Goal: Navigation & Orientation: Find specific page/section

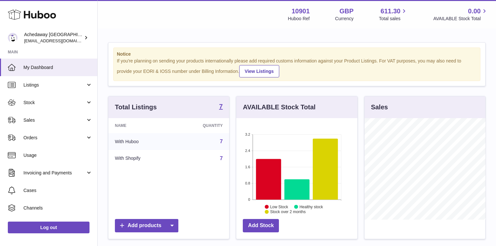
scroll to position [102, 121]
click at [61, 124] on link "Sales" at bounding box center [48, 120] width 97 height 18
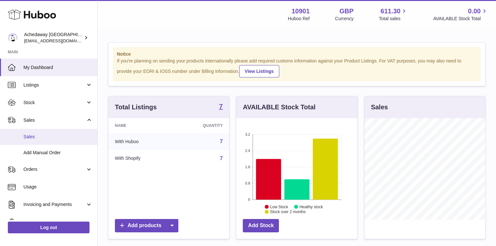
click at [51, 137] on span "Sales" at bounding box center [57, 137] width 69 height 6
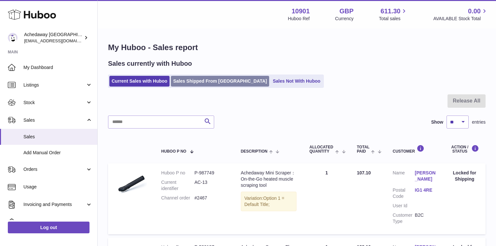
click at [191, 80] on link "Sales Shipped From Huboo" at bounding box center [220, 81] width 98 height 11
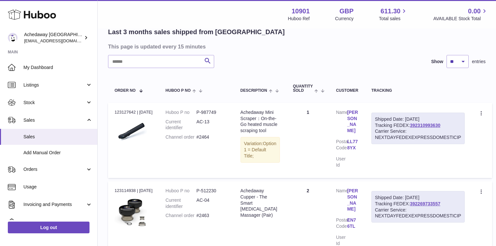
scroll to position [52, 0]
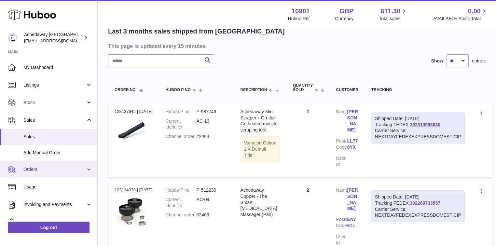
click at [37, 174] on link "Orders" at bounding box center [48, 170] width 97 height 18
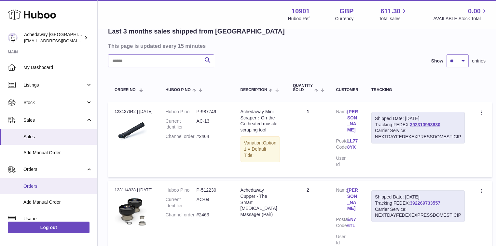
click at [38, 189] on link "Orders" at bounding box center [48, 186] width 97 height 16
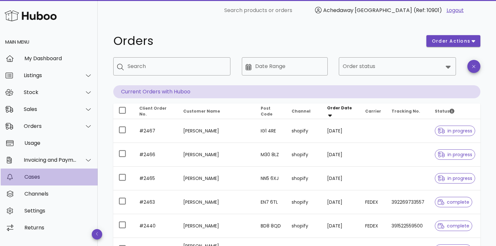
click at [42, 178] on div "Cases" at bounding box center [58, 177] width 68 height 6
